Goal: Task Accomplishment & Management: Use online tool/utility

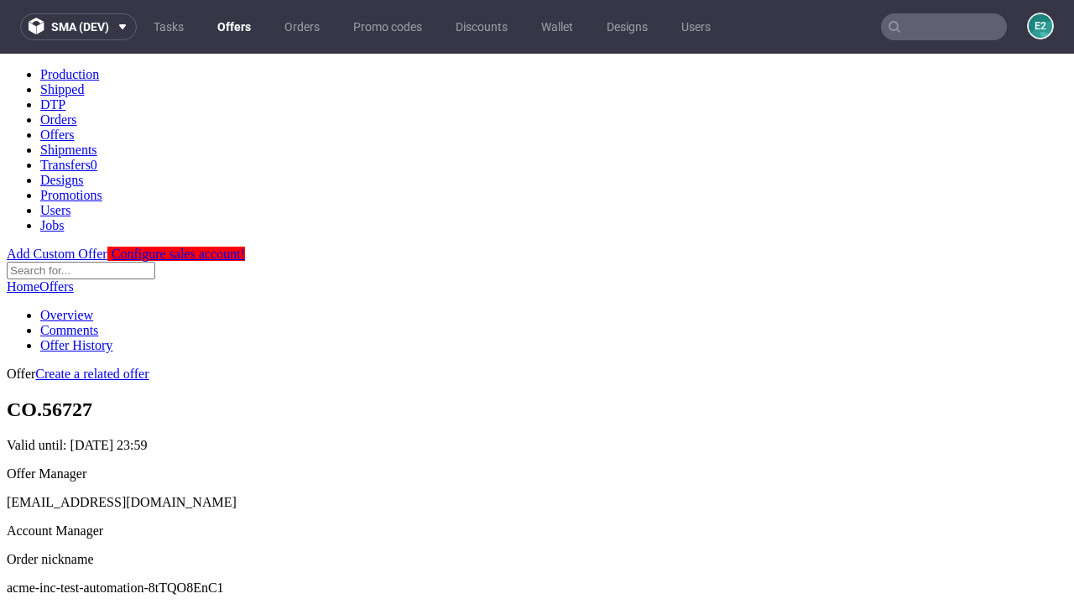
scroll to position [166, 0]
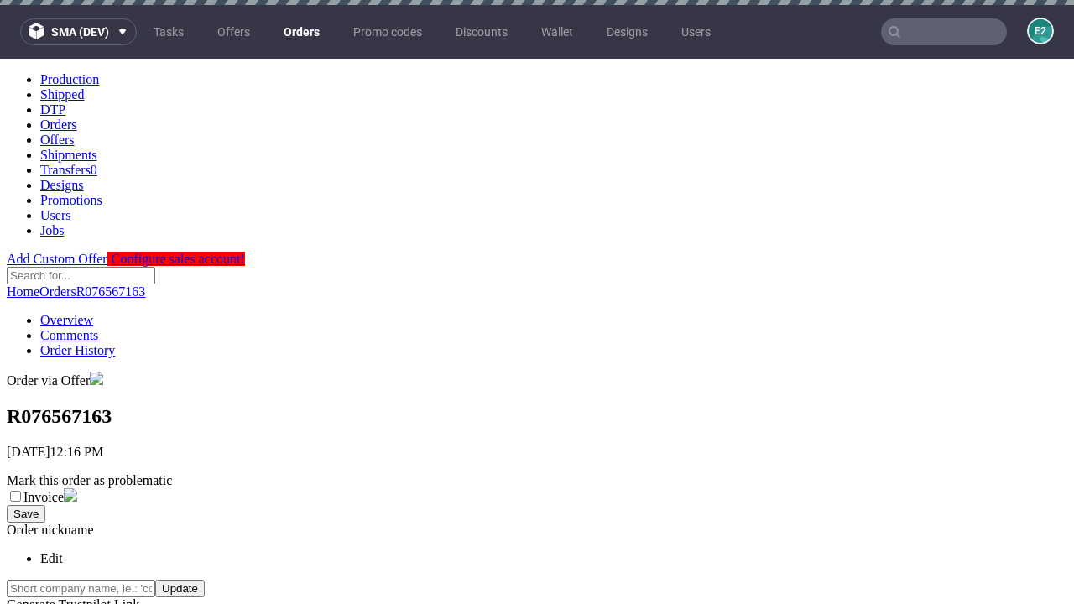
scroll to position [671, 0]
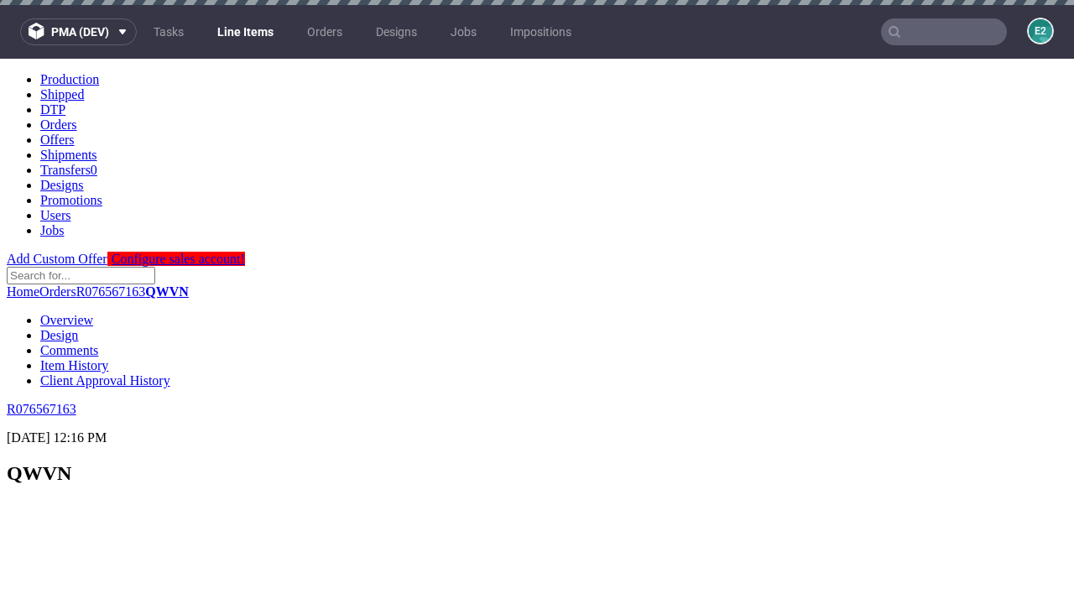
scroll to position [2373, 0]
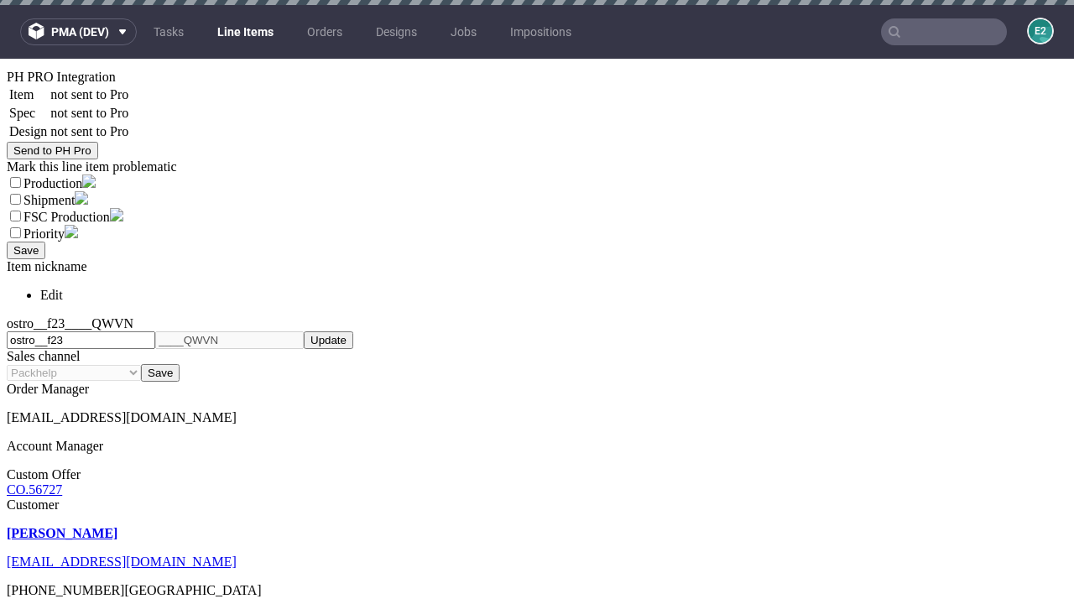
select select "accepted"
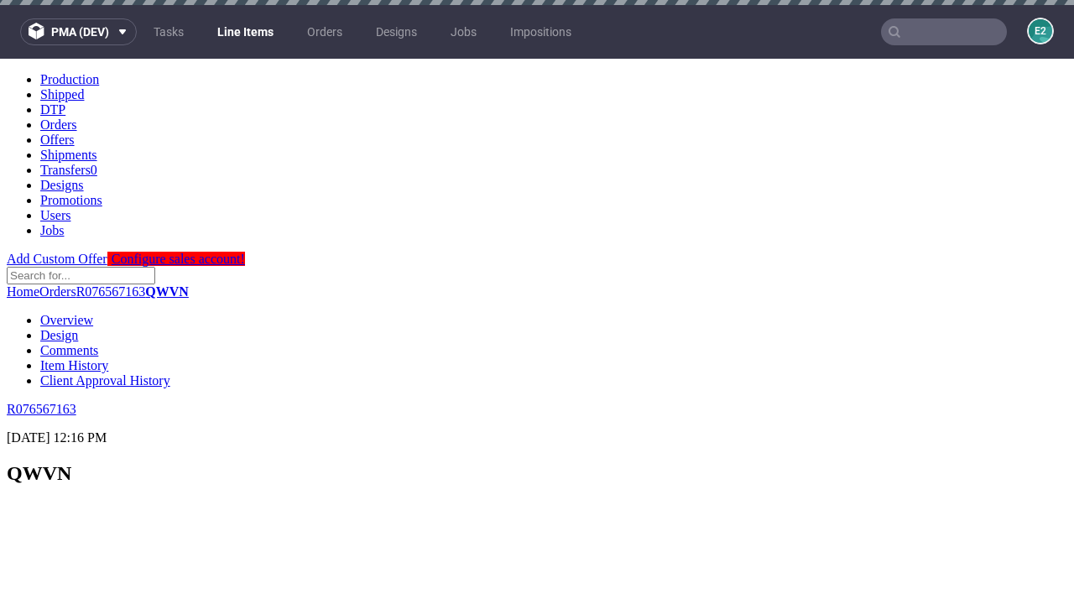
scroll to position [2305, 0]
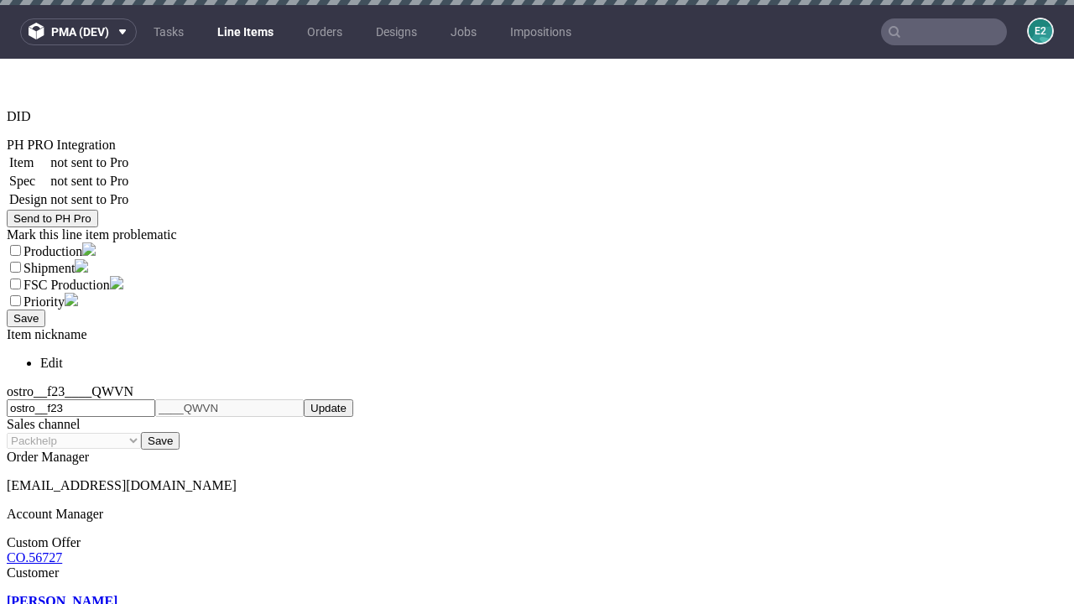
select select "received"
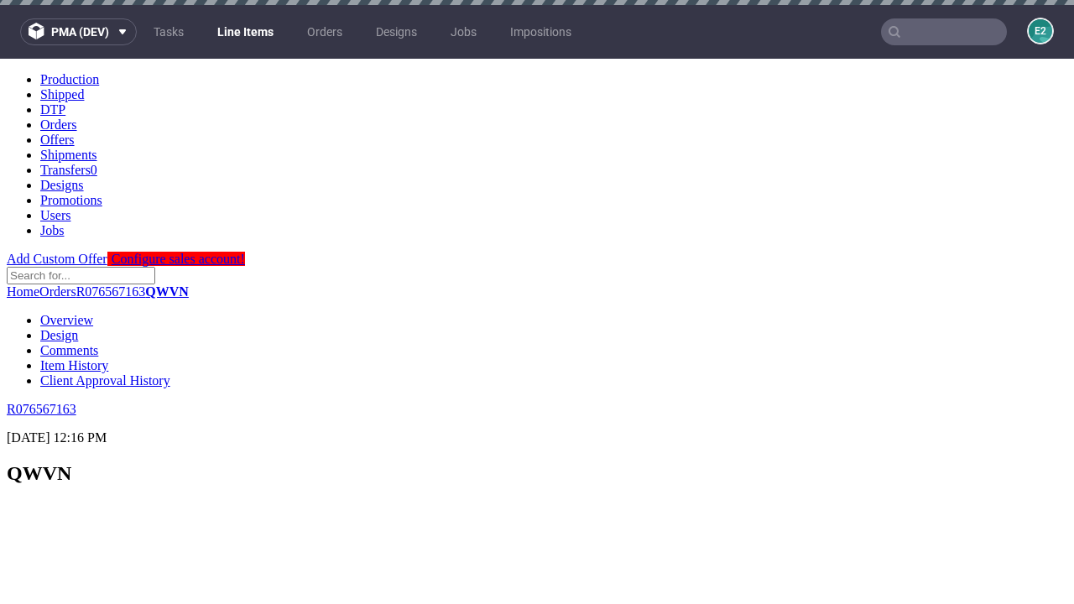
scroll to position [2305, 0]
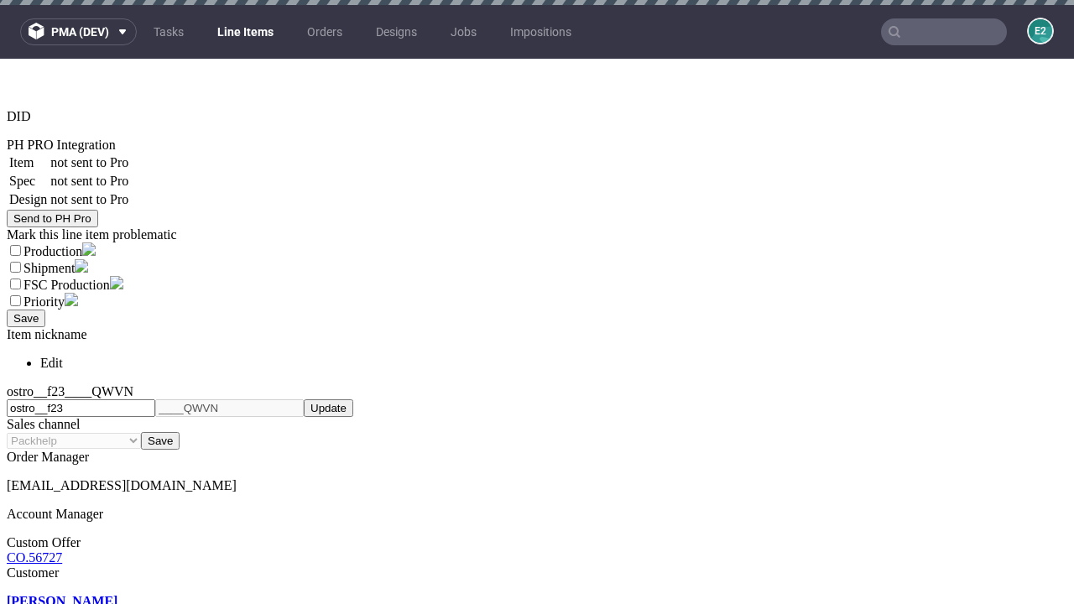
select select "accepted_dtp_issue_reprint"
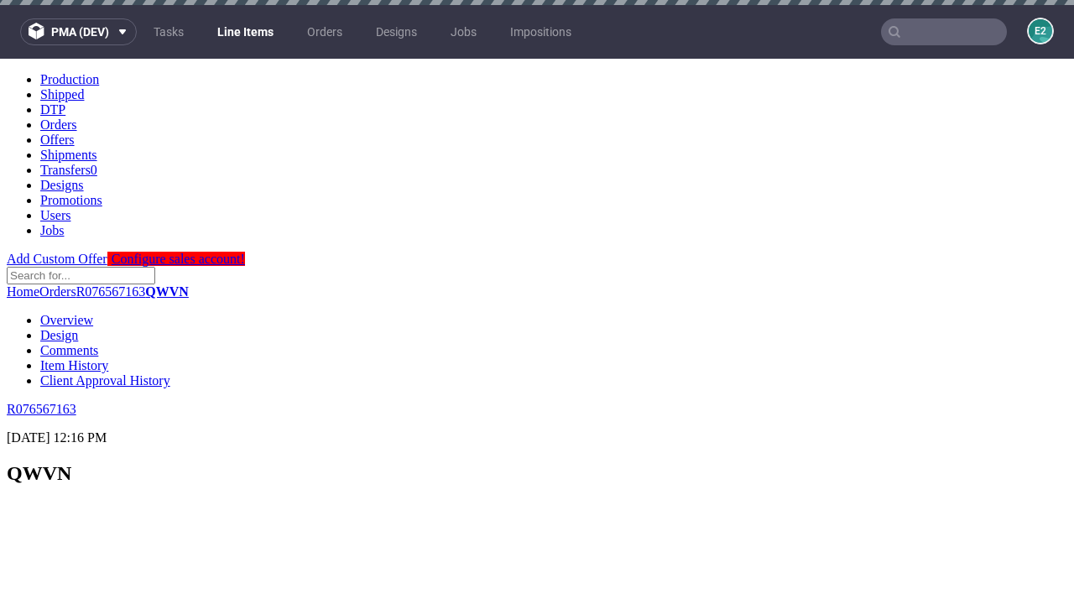
scroll to position [2368, 0]
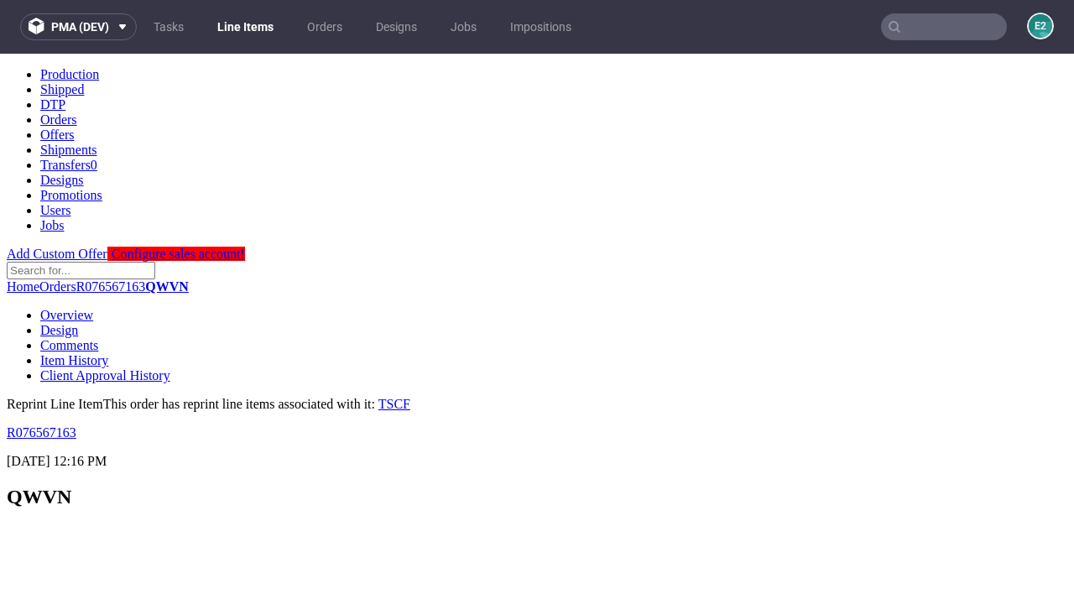
scroll to position [0, 0]
